Goal: Find specific page/section: Find specific page/section

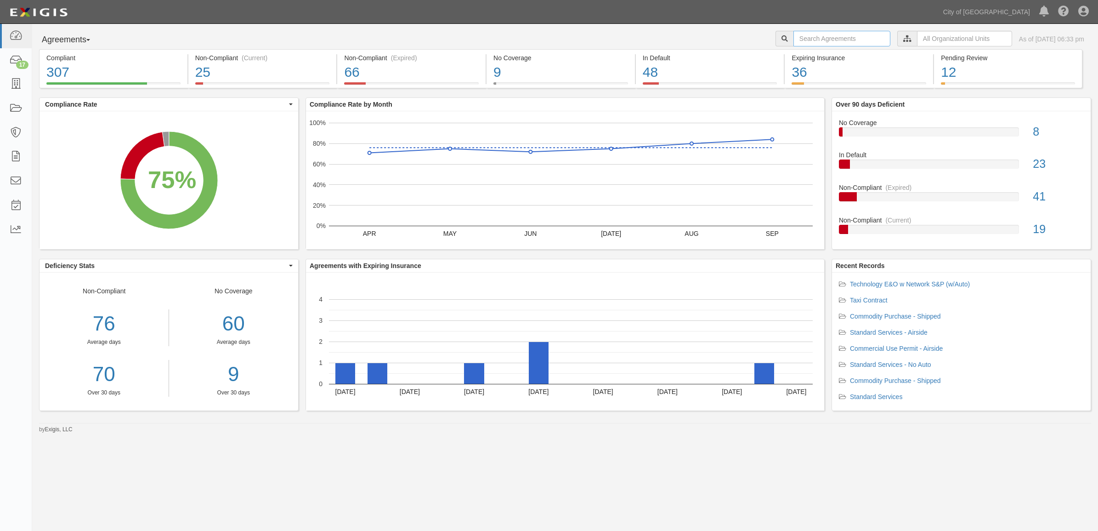
click at [811, 31] on input "text" at bounding box center [841, 39] width 97 height 16
type input "[PERSON_NAME]"
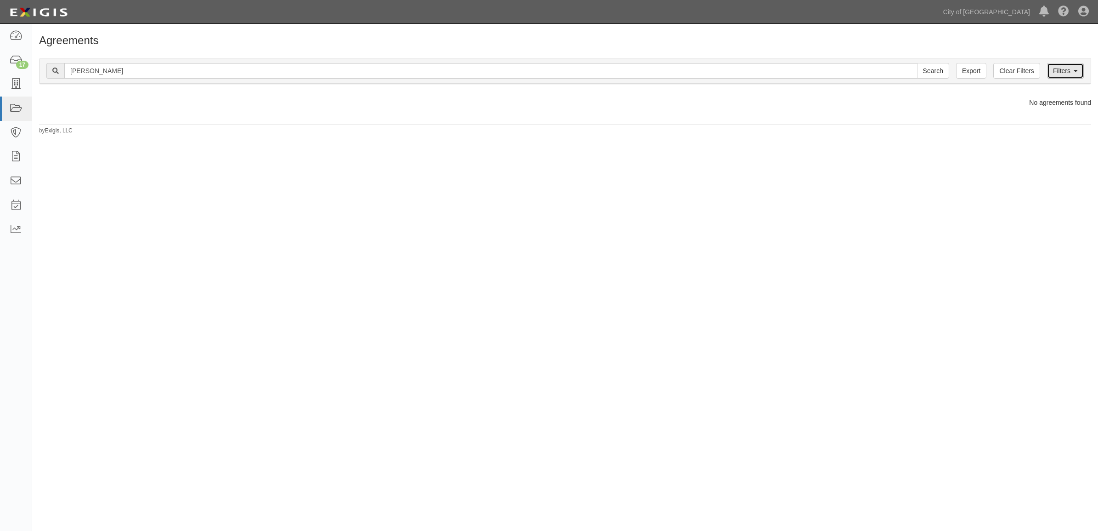
click at [1060, 76] on link "Filters" at bounding box center [1065, 71] width 37 height 16
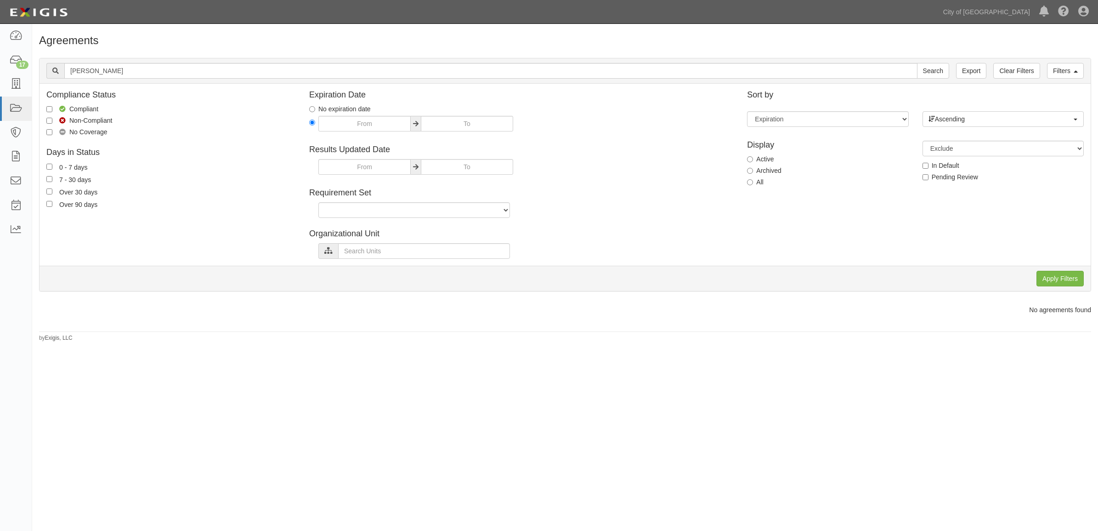
drag, startPoint x: 742, startPoint y: 181, endPoint x: 763, endPoint y: 187, distance: 21.7
click at [742, 181] on div "Display Active Archived All" at bounding box center [827, 162] width 175 height 57
click at [763, 187] on label "All" at bounding box center [755, 181] width 17 height 9
click at [753, 185] on input "All" at bounding box center [750, 182] width 6 height 6
radio input "true"
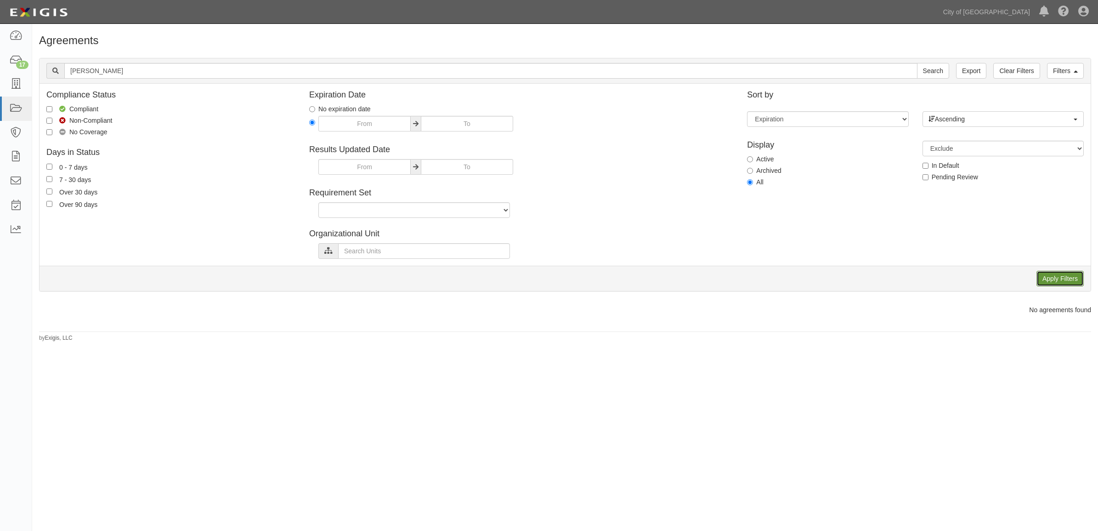
click at [1053, 280] on input "Apply Filters" at bounding box center [1060, 279] width 47 height 16
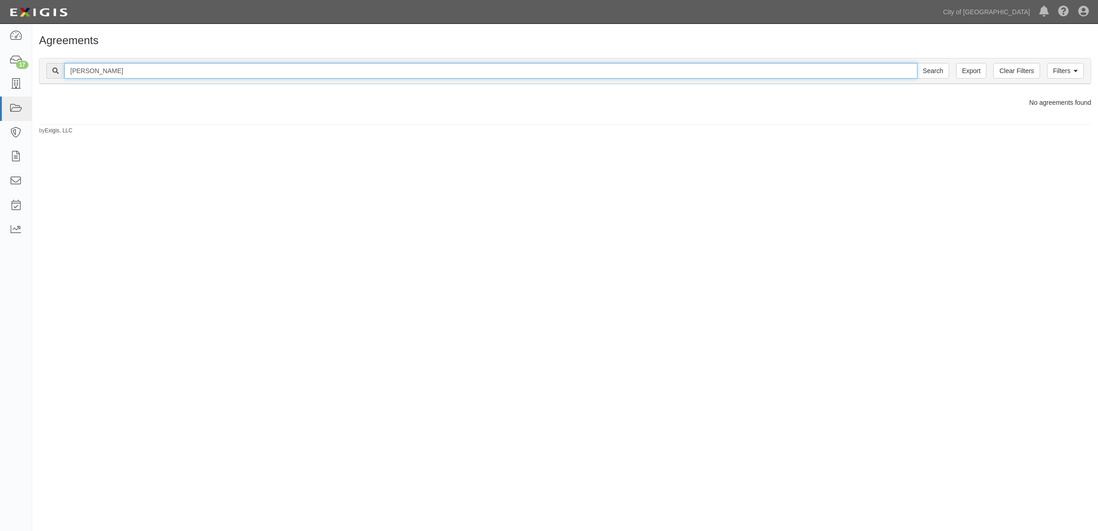
click at [111, 68] on input "[PERSON_NAME]" at bounding box center [490, 71] width 853 height 16
type input "matrix"
click at [917, 63] on input "Search" at bounding box center [933, 71] width 32 height 16
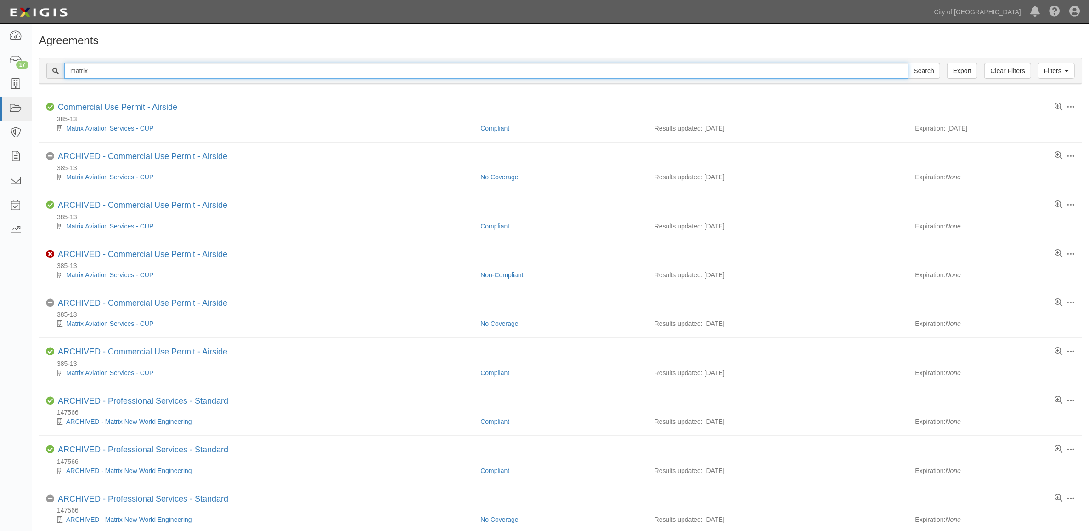
click at [111, 74] on input "matrix" at bounding box center [486, 71] width 844 height 16
type input "matrix design"
click at [908, 63] on input "Search" at bounding box center [924, 71] width 32 height 16
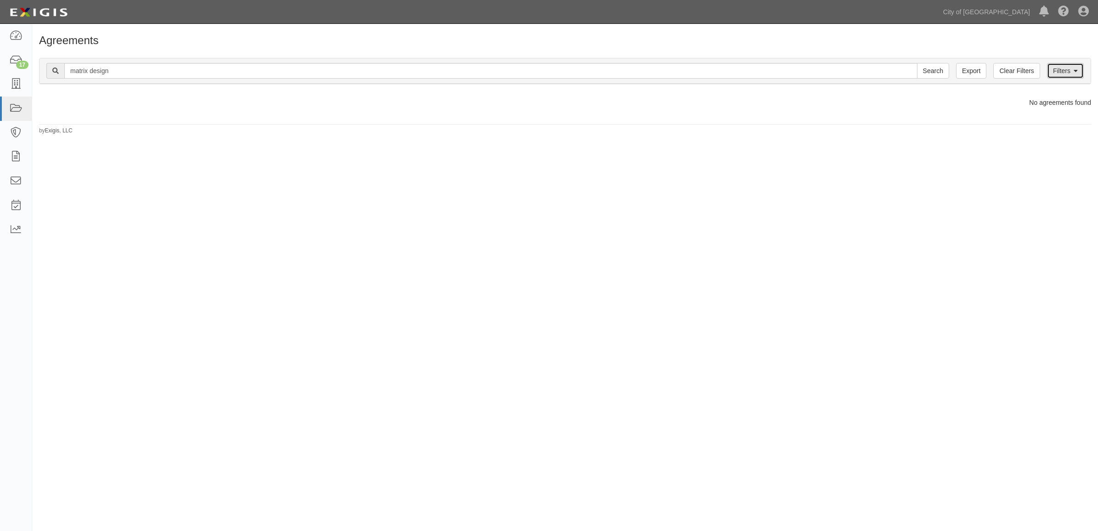
click at [1079, 72] on link "Filters" at bounding box center [1065, 71] width 37 height 16
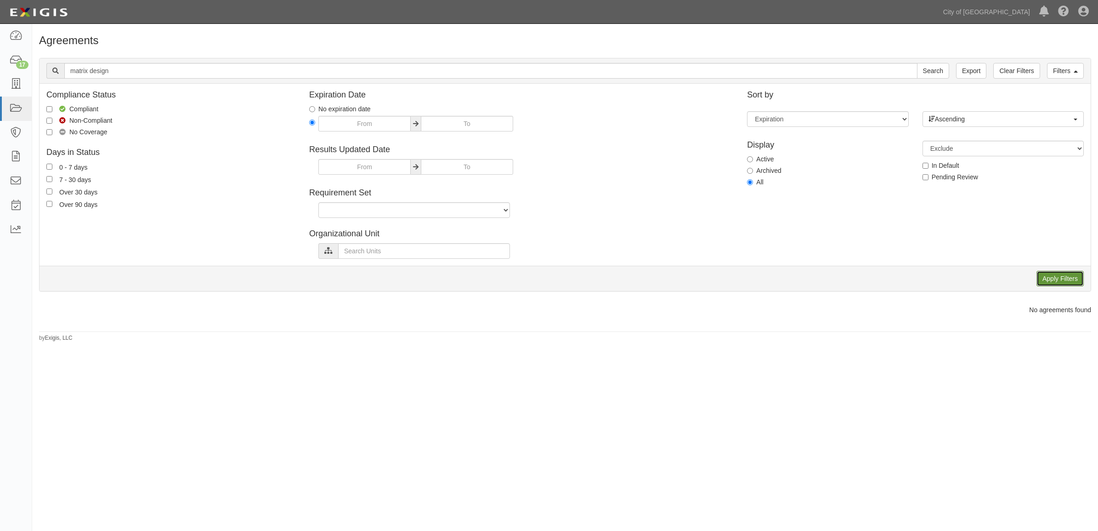
click at [1064, 283] on input "Apply Filters" at bounding box center [1060, 279] width 47 height 16
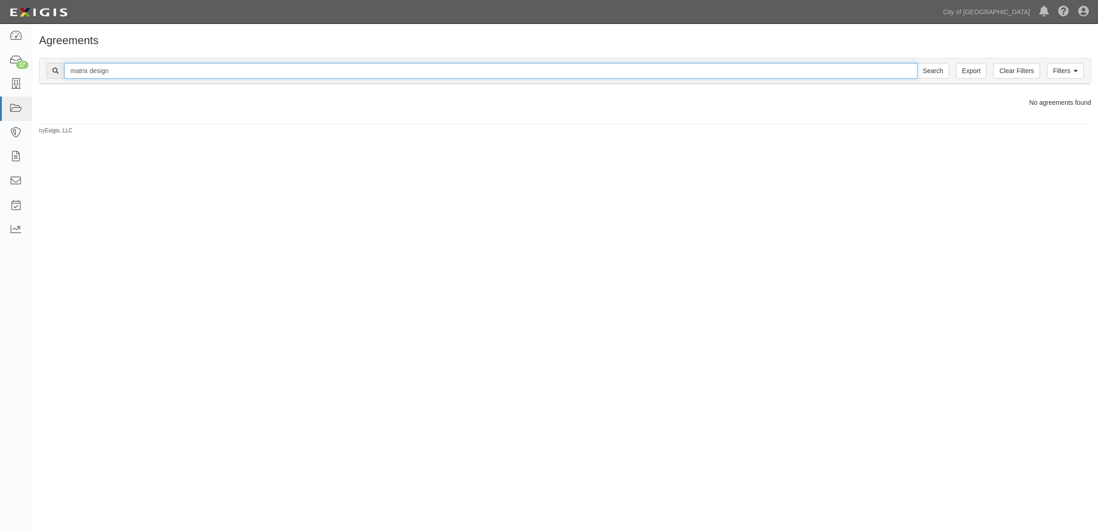
click at [184, 74] on input "matrix design" at bounding box center [490, 71] width 853 height 16
type input "HID Global"
click at [917, 63] on input "Search" at bounding box center [933, 71] width 32 height 16
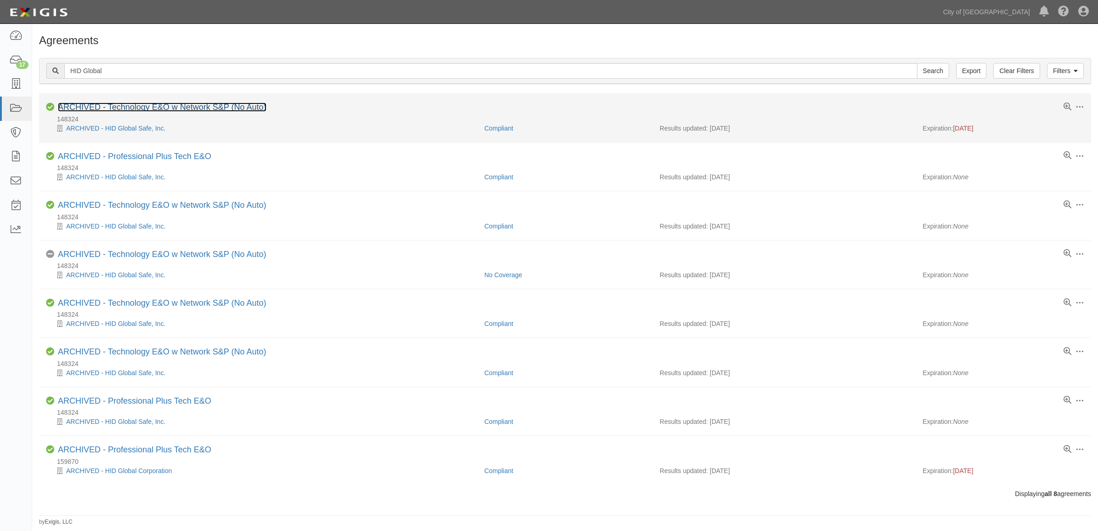
click at [125, 108] on link "ARCHIVED - Technology E&O w Network S&P (No Auto)" at bounding box center [162, 106] width 209 height 9
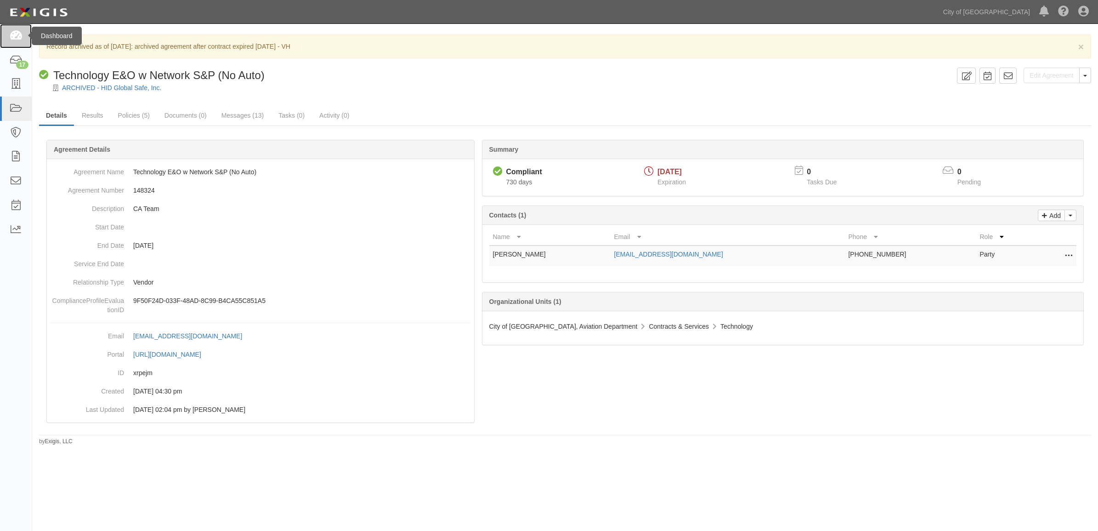
click at [8, 38] on link at bounding box center [16, 36] width 32 height 24
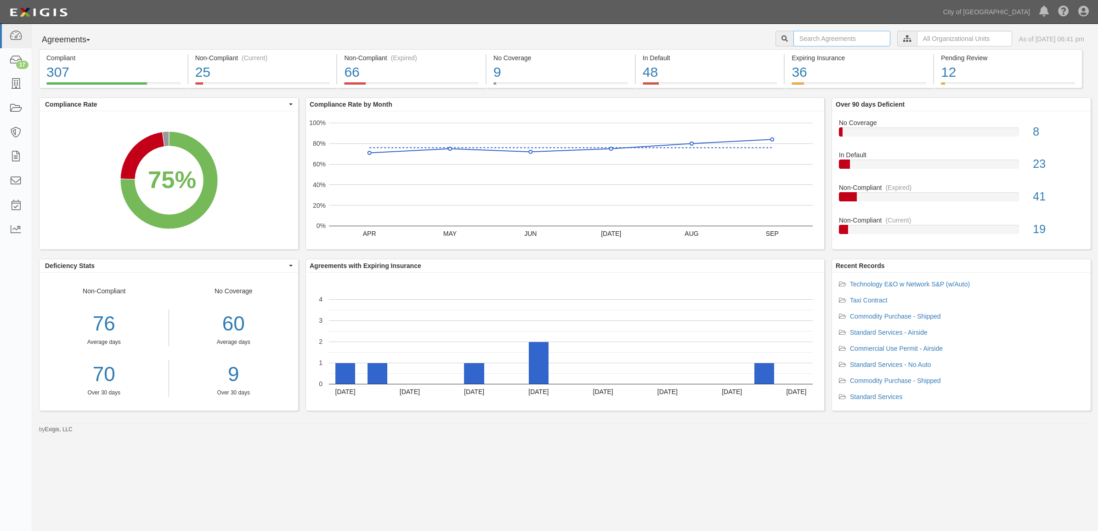
click at [794, 38] on input "text" at bounding box center [841, 39] width 97 height 16
type input "159870"
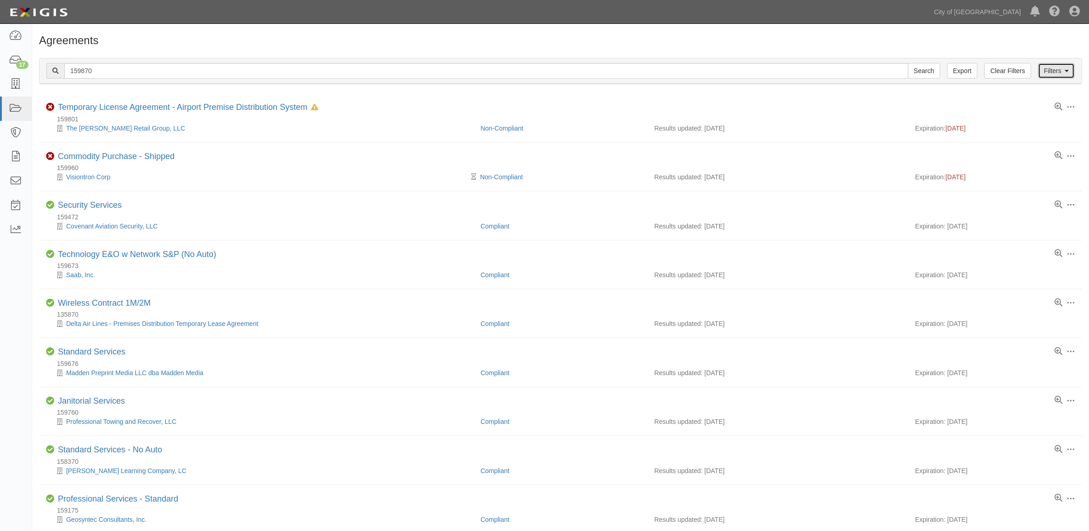
click at [1054, 72] on link "Filters" at bounding box center [1056, 71] width 37 height 16
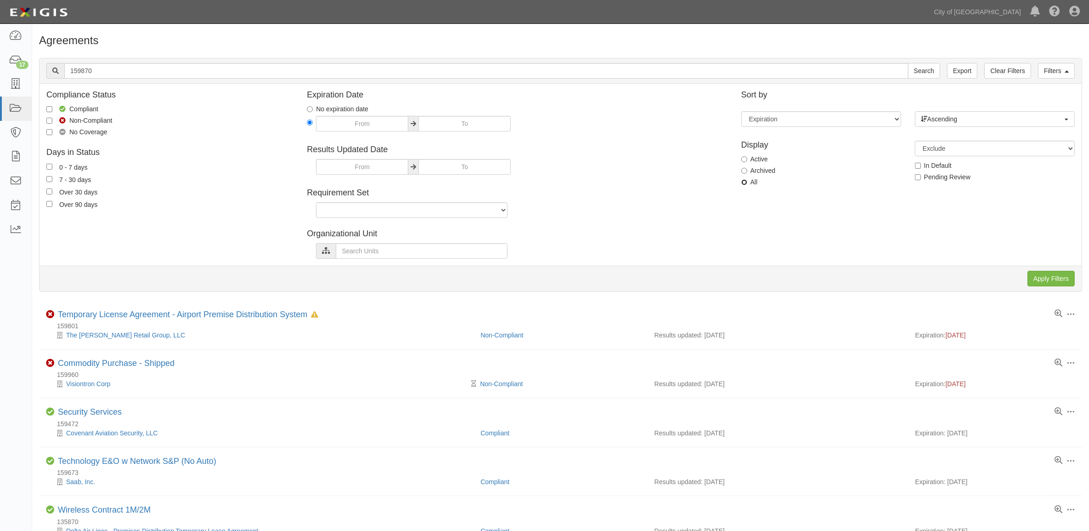
click at [746, 183] on input "All" at bounding box center [745, 182] width 6 height 6
radio input "true"
click at [1044, 279] on input "Apply Filters" at bounding box center [1051, 279] width 47 height 16
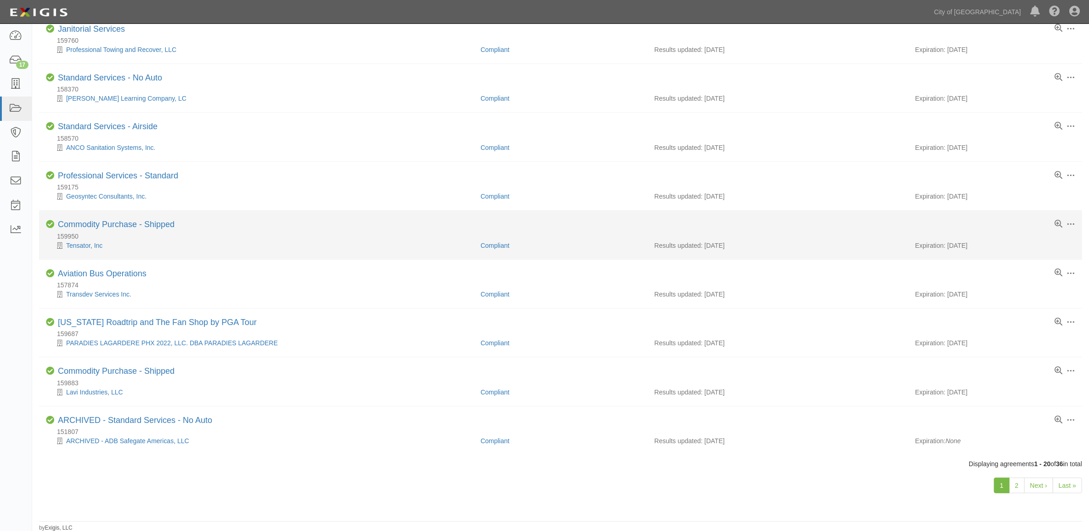
scroll to position [625, 0]
